Goal: Task Accomplishment & Management: Manage account settings

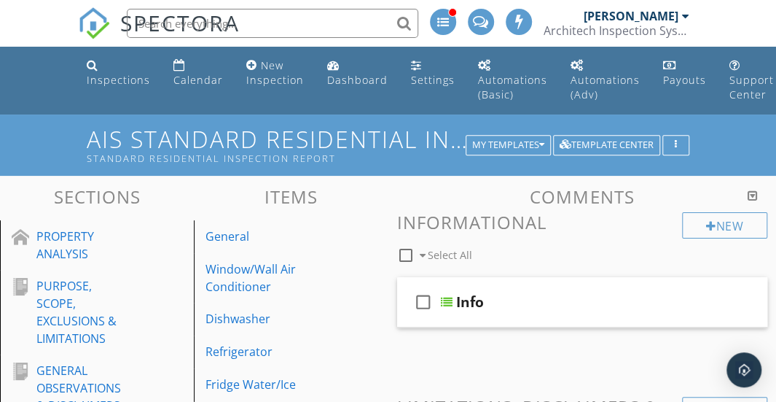
click at [443, 26] on span at bounding box center [443, 22] width 12 height 12
click at [663, 12] on div "[PERSON_NAME]" at bounding box center [631, 16] width 95 height 15
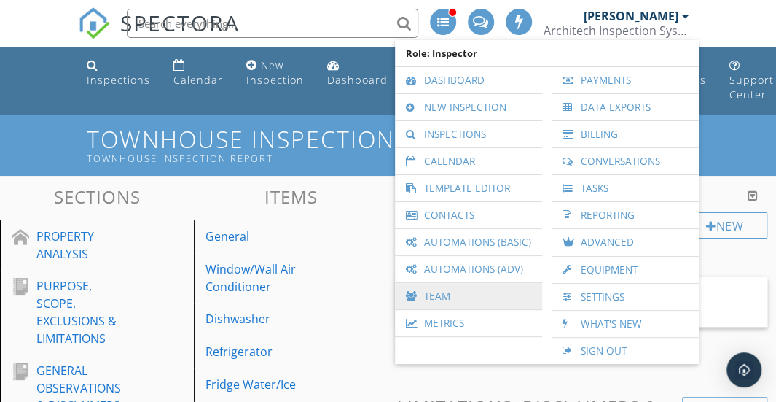
click at [442, 292] on link "Team" at bounding box center [468, 296] width 133 height 26
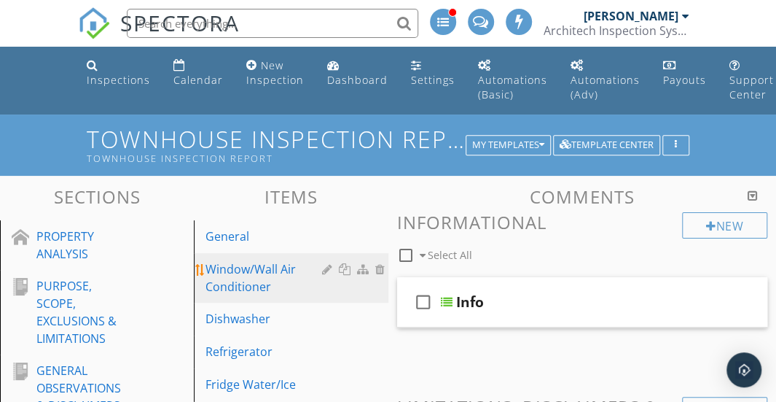
scroll to position [156, 0]
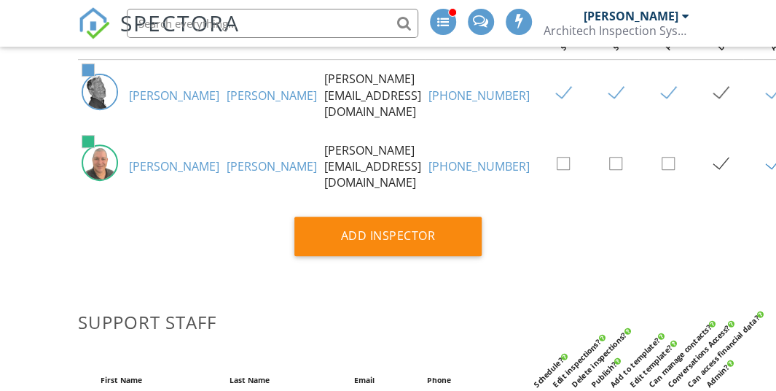
click at [147, 104] on link "[PERSON_NAME]" at bounding box center [174, 95] width 90 height 16
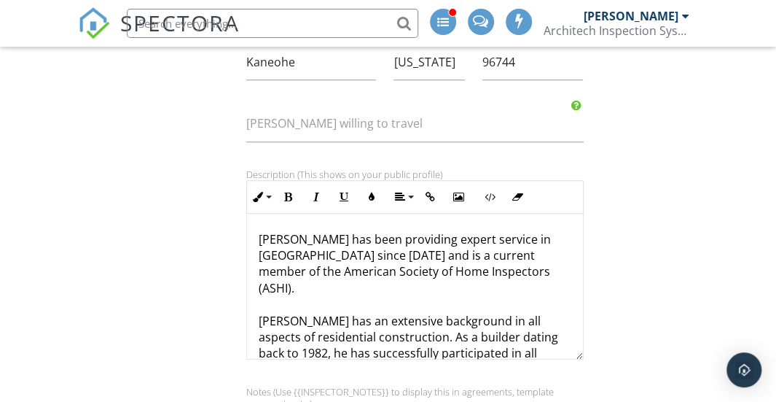
scroll to position [457, 0]
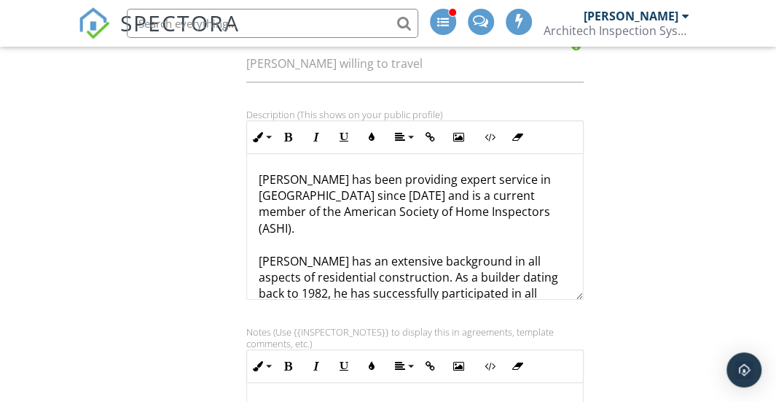
click at [462, 252] on p "Bryan Naff has been providing expert service in Hawai’i since 2003 and is a cur…" at bounding box center [415, 383] width 313 height 424
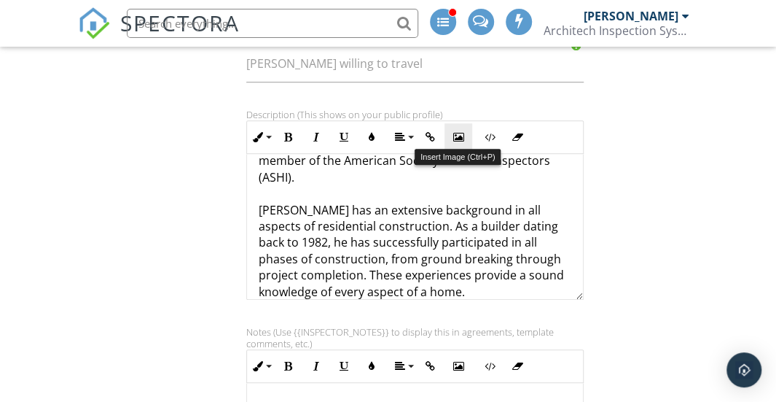
click at [456, 132] on icon "button" at bounding box center [458, 137] width 10 height 10
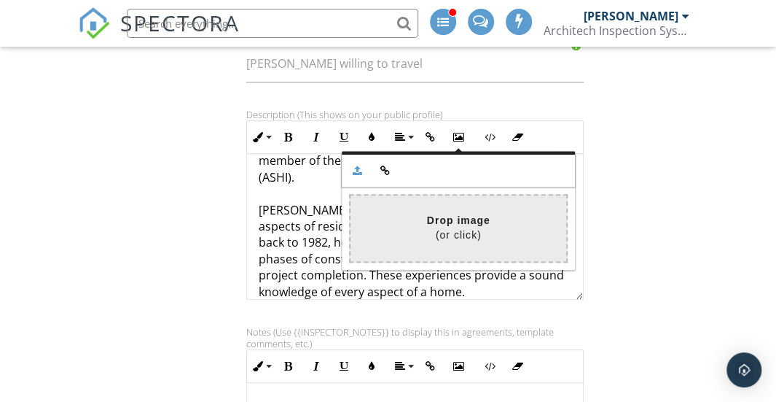
click at [443, 225] on input "file" at bounding box center [26, 227] width 1079 height 65
type input "C:\fakepath\ASHI Logo png.png"
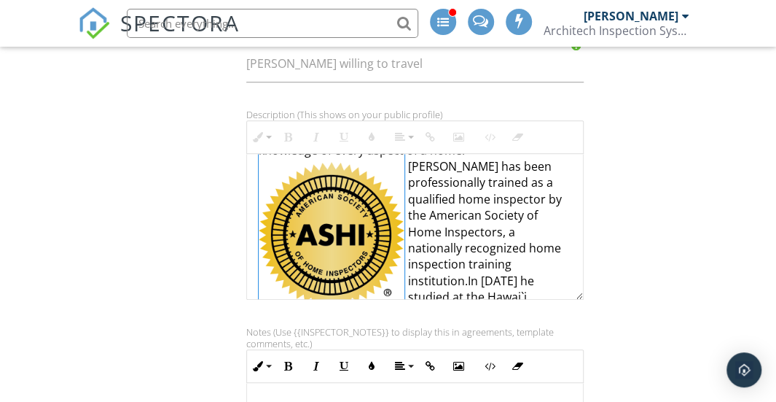
scroll to position [181, 0]
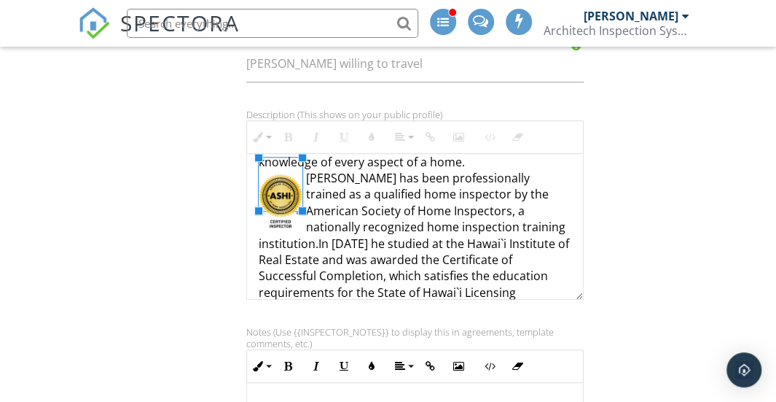
drag, startPoint x: 402, startPoint y: 155, endPoint x: 303, endPoint y: 233, distance: 125.7
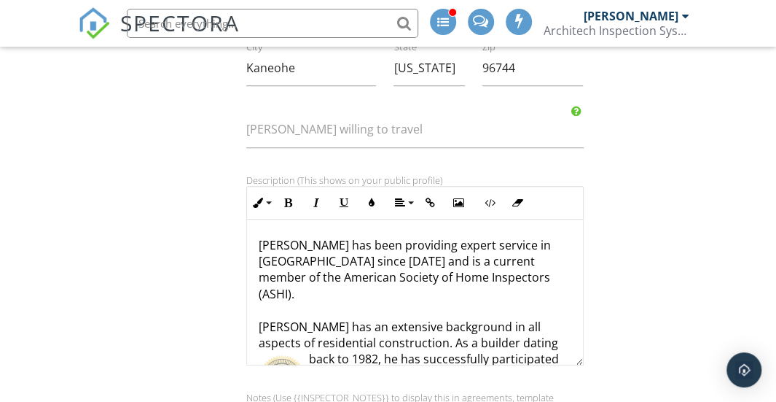
scroll to position [408, 0]
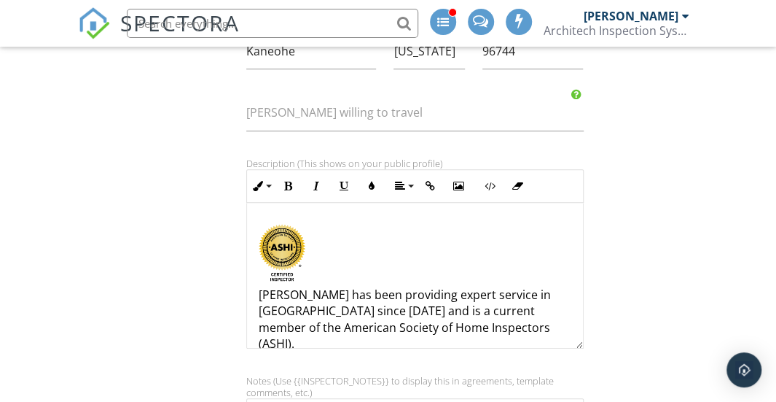
click at [327, 243] on p at bounding box center [415, 250] width 313 height 16
click at [458, 189] on button "Insert Image" at bounding box center [459, 186] width 28 height 28
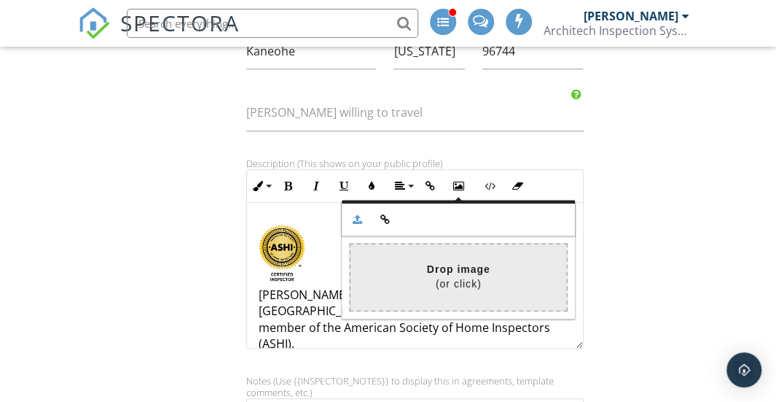
click at [456, 272] on input "file" at bounding box center [26, 276] width 1079 height 65
type input "C:\fakepath\Hotline Footer cropped.png"
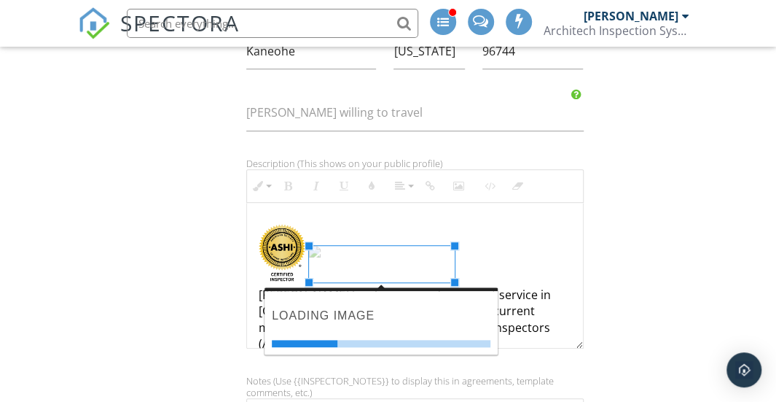
click at [293, 244] on img at bounding box center [282, 252] width 47 height 57
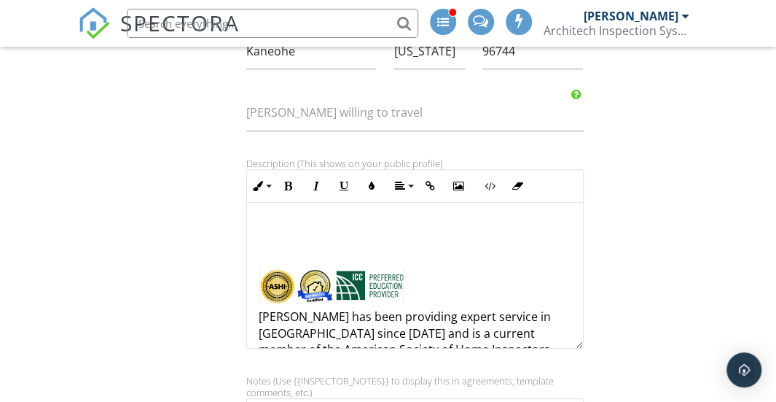
click at [321, 270] on img at bounding box center [332, 286] width 146 height 36
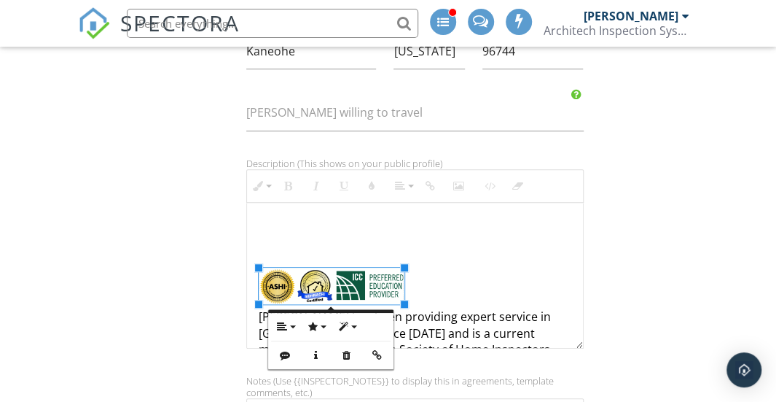
click at [312, 242] on p at bounding box center [415, 250] width 313 height 16
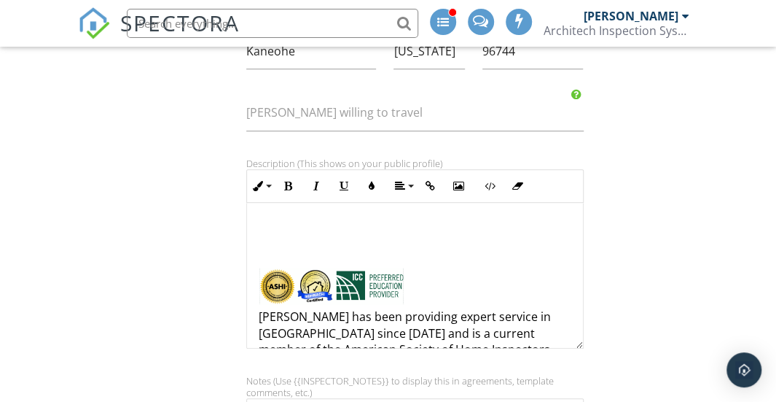
scroll to position [386, 0]
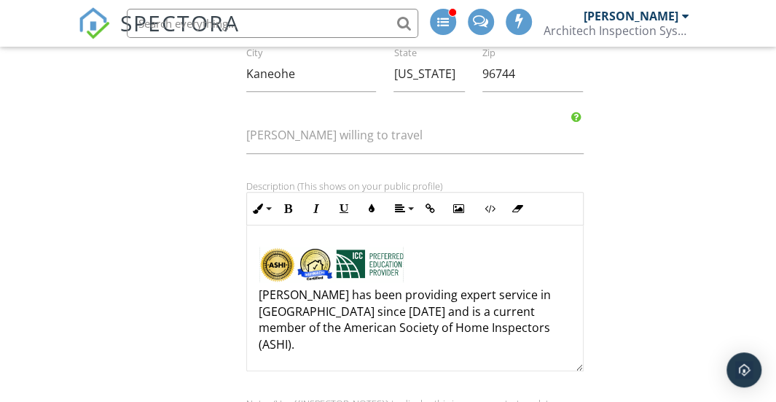
click at [376, 262] on img at bounding box center [332, 264] width 146 height 36
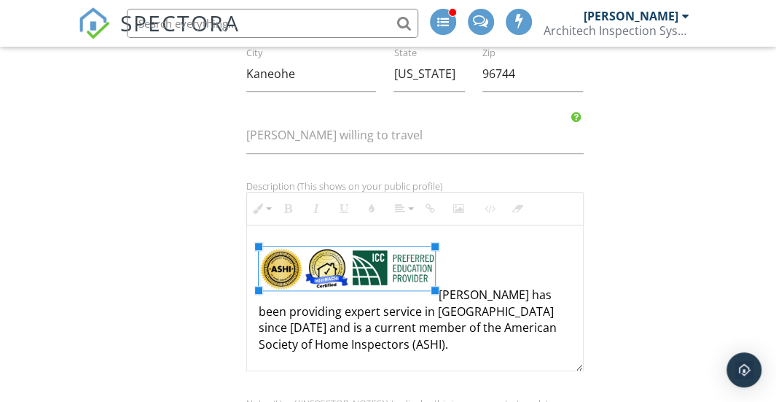
drag, startPoint x: 407, startPoint y: 279, endPoint x: 440, endPoint y: 291, distance: 34.8
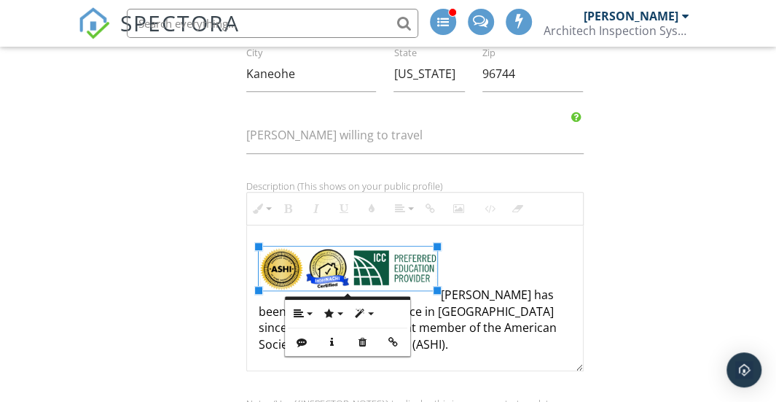
click at [467, 275] on p at bounding box center [415, 273] width 313 height 16
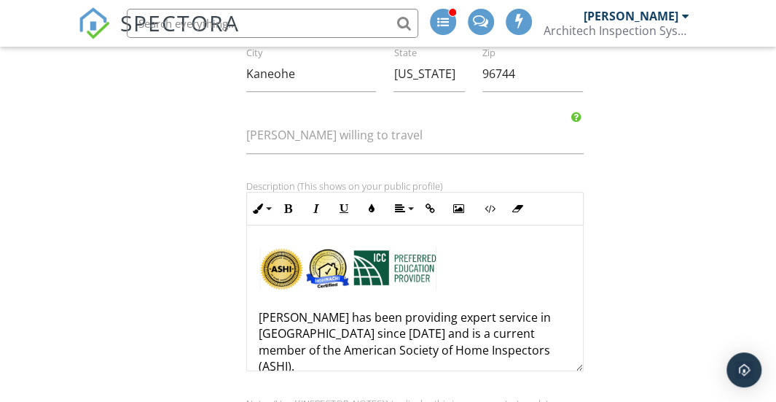
click at [463, 266] on p at bounding box center [415, 273] width 313 height 16
click at [459, 208] on icon "button" at bounding box center [458, 208] width 10 height 10
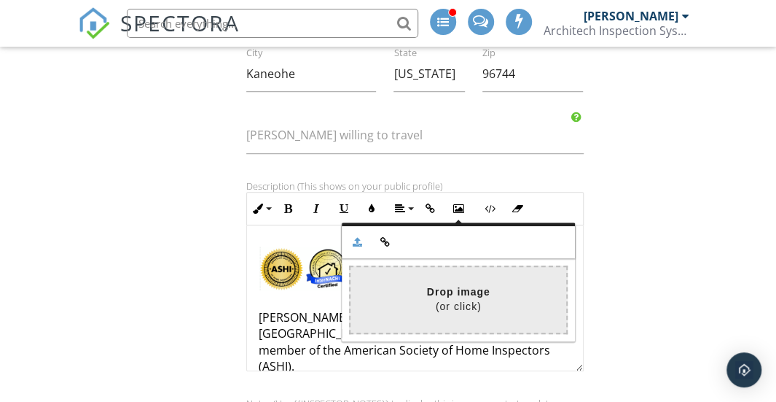
click at [451, 289] on input "file" at bounding box center [26, 299] width 1079 height 65
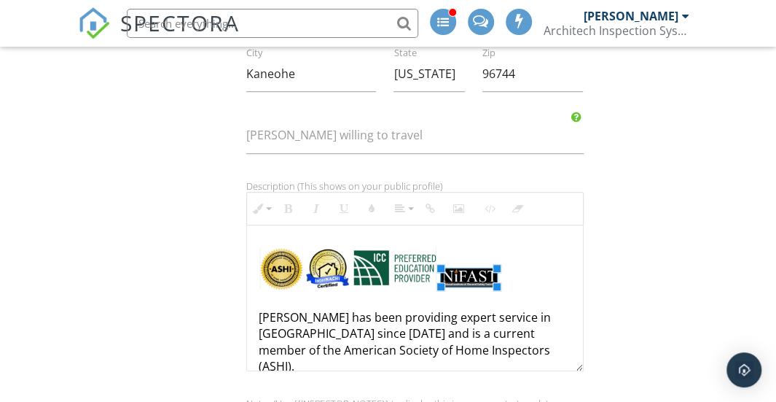
drag, startPoint x: 406, startPoint y: 338, endPoint x: 317, endPoint y: 314, distance: 92.3
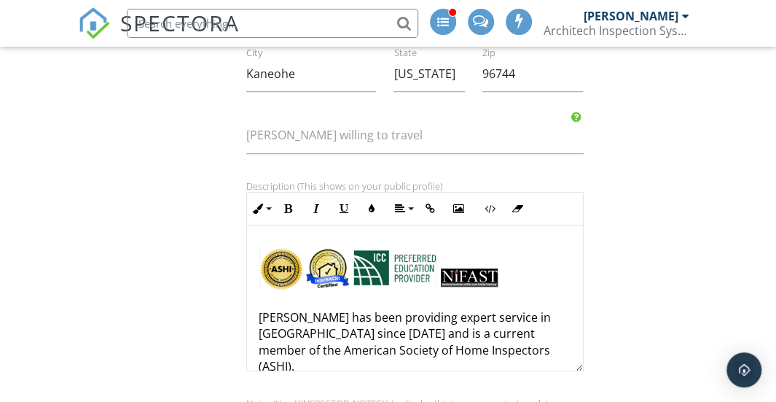
click at [483, 268] on img at bounding box center [469, 277] width 57 height 18
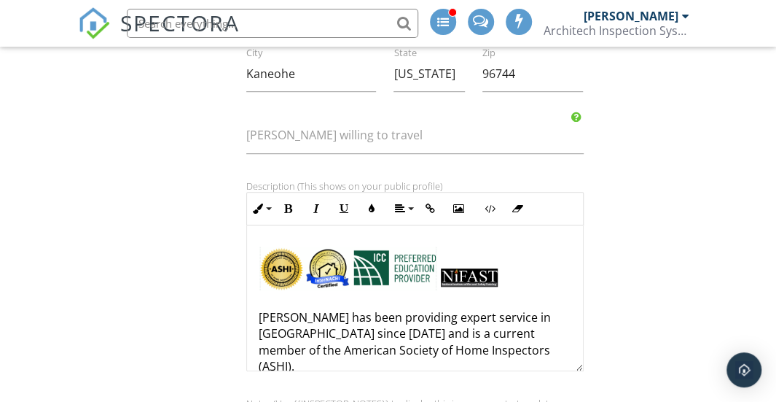
click at [493, 270] on img at bounding box center [469, 277] width 57 height 18
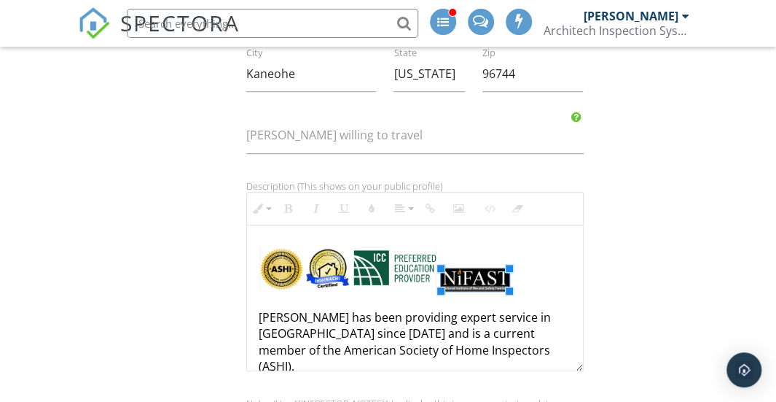
drag, startPoint x: 497, startPoint y: 268, endPoint x: 507, endPoint y: 259, distance: 12.9
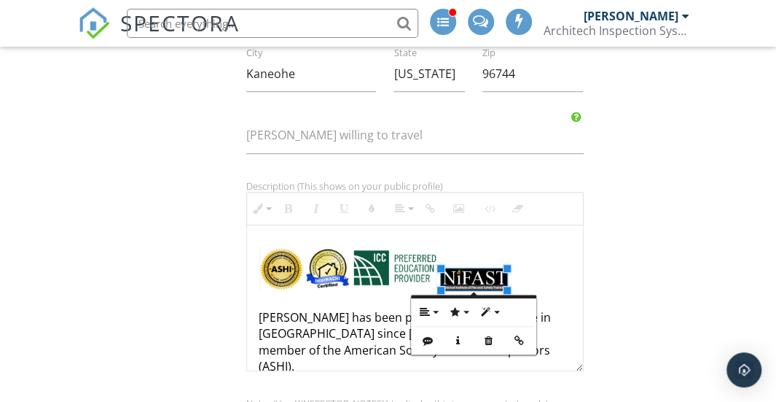
click at [521, 265] on p at bounding box center [415, 273] width 313 height 16
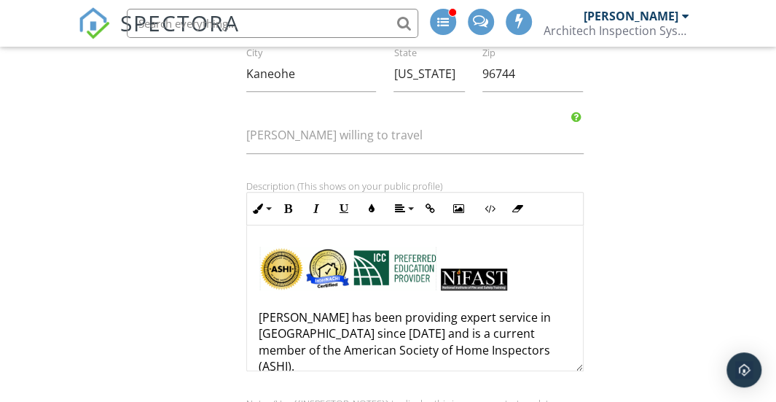
click at [459, 276] on img at bounding box center [474, 278] width 66 height 21
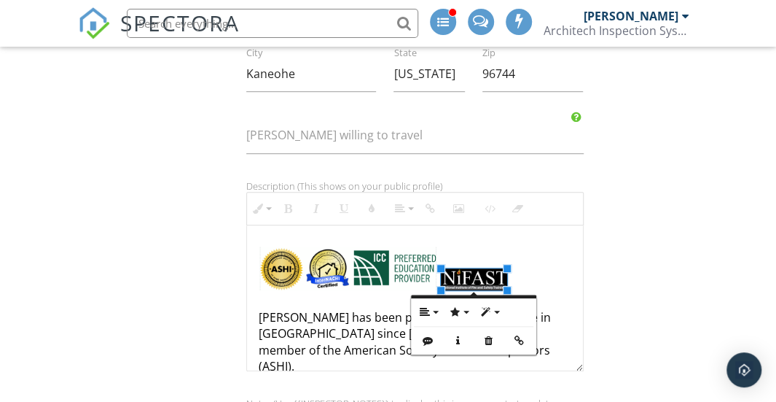
click at [503, 249] on p at bounding box center [415, 251] width 313 height 16
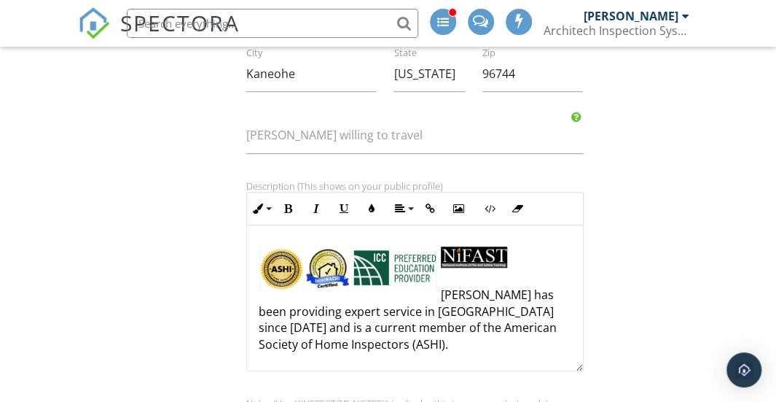
click at [462, 258] on img at bounding box center [474, 256] width 66 height 21
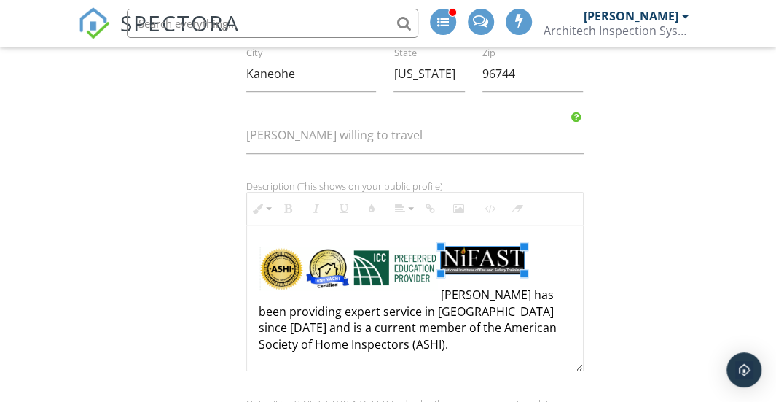
drag, startPoint x: 507, startPoint y: 268, endPoint x: 524, endPoint y: 286, distance: 24.8
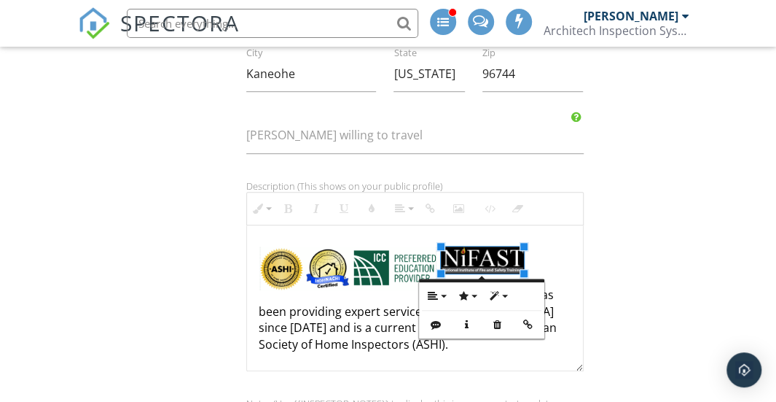
click at [404, 263] on img at bounding box center [348, 268] width 179 height 44
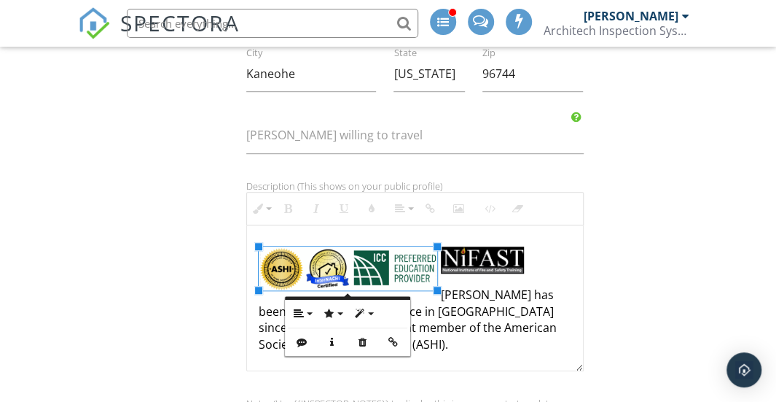
click at [456, 262] on img at bounding box center [482, 259] width 83 height 27
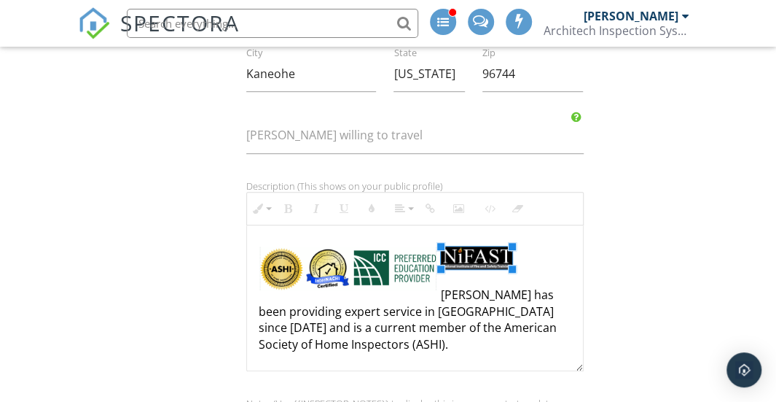
drag, startPoint x: 524, startPoint y: 269, endPoint x: 513, endPoint y: 272, distance: 11.3
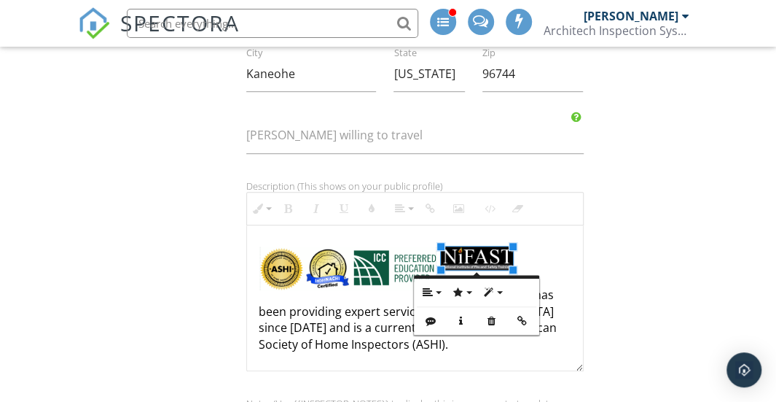
click at [542, 256] on p at bounding box center [415, 251] width 313 height 16
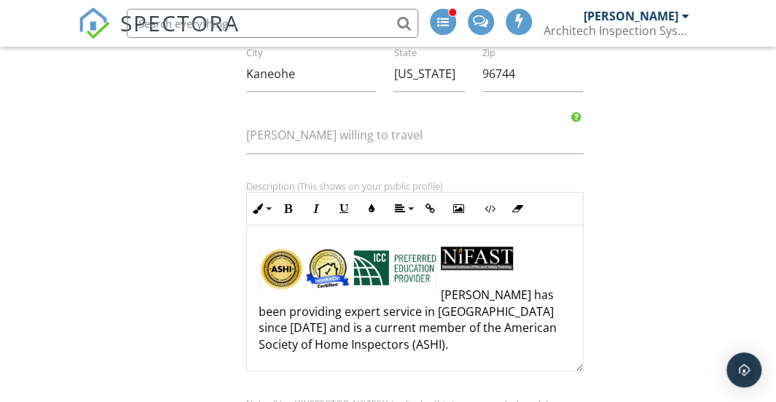
click at [462, 253] on img at bounding box center [477, 257] width 72 height 23
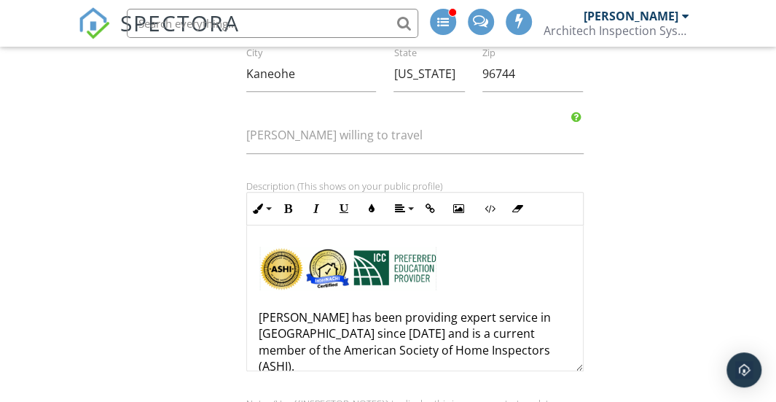
click at [375, 270] on img at bounding box center [348, 268] width 179 height 44
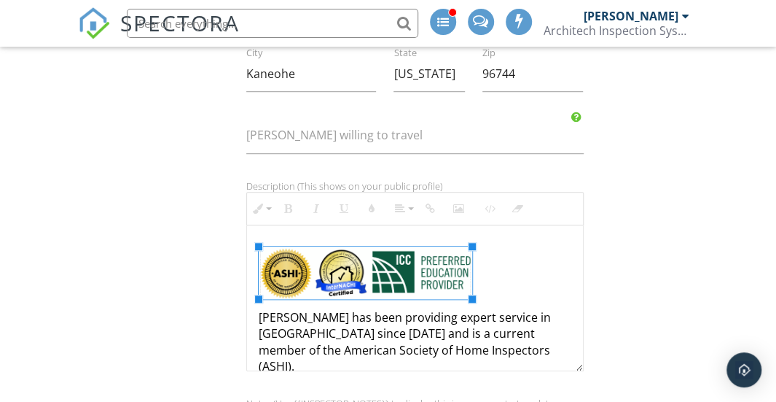
drag, startPoint x: 439, startPoint y: 287, endPoint x: 474, endPoint y: 305, distance: 39.5
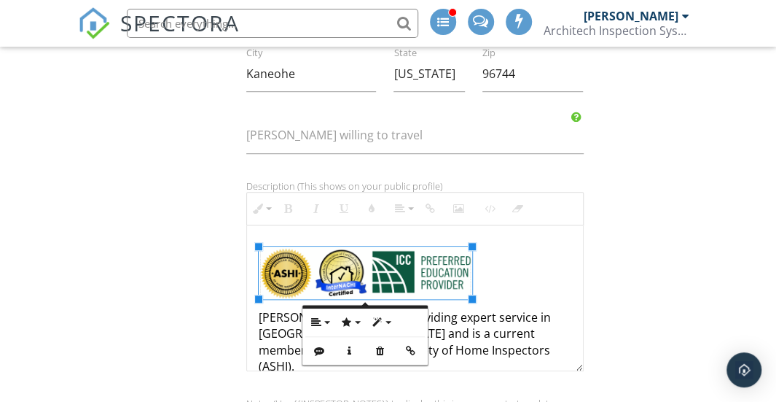
click at [516, 295] on p at bounding box center [415, 295] width 313 height 16
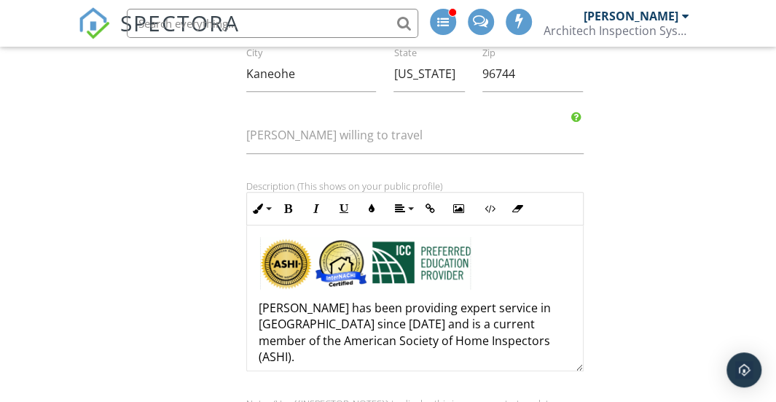
scroll to position [0, 0]
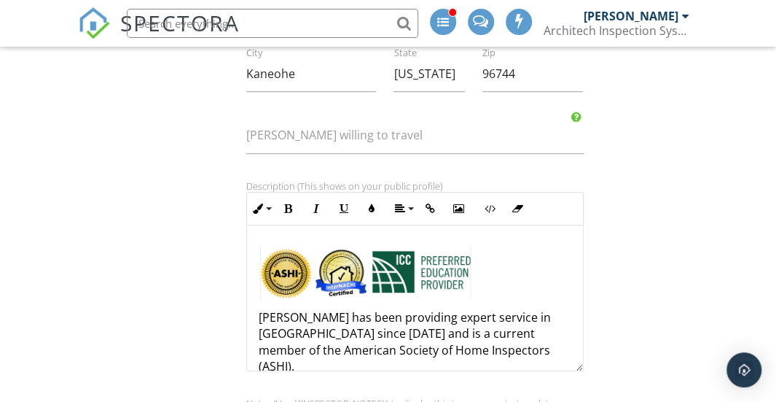
click at [665, 222] on div "Signature Bryan First name Naff Last name 808-372-2535 Phone 808-372-2535 Mobil…" at bounding box center [388, 244] width 639 height 895
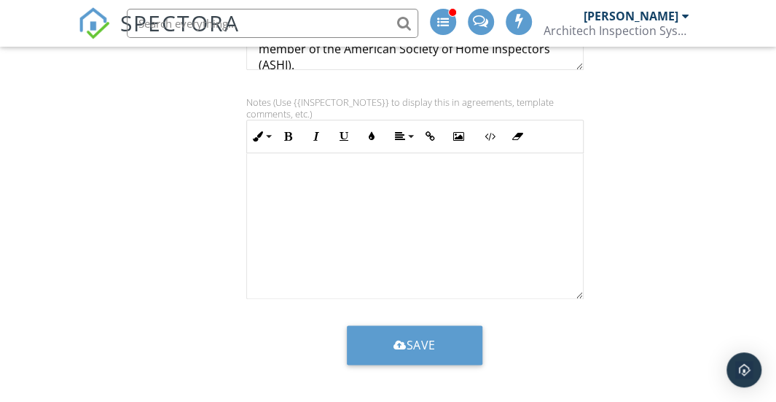
scroll to position [685, 0]
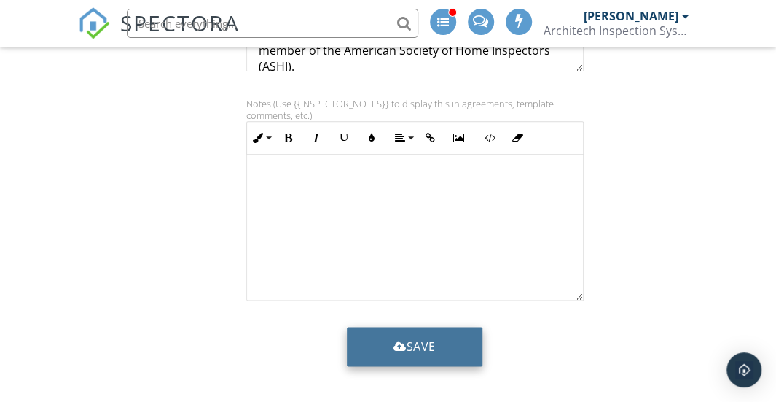
click at [389, 347] on button "Save" at bounding box center [415, 346] width 136 height 39
